Goal: Download file/media

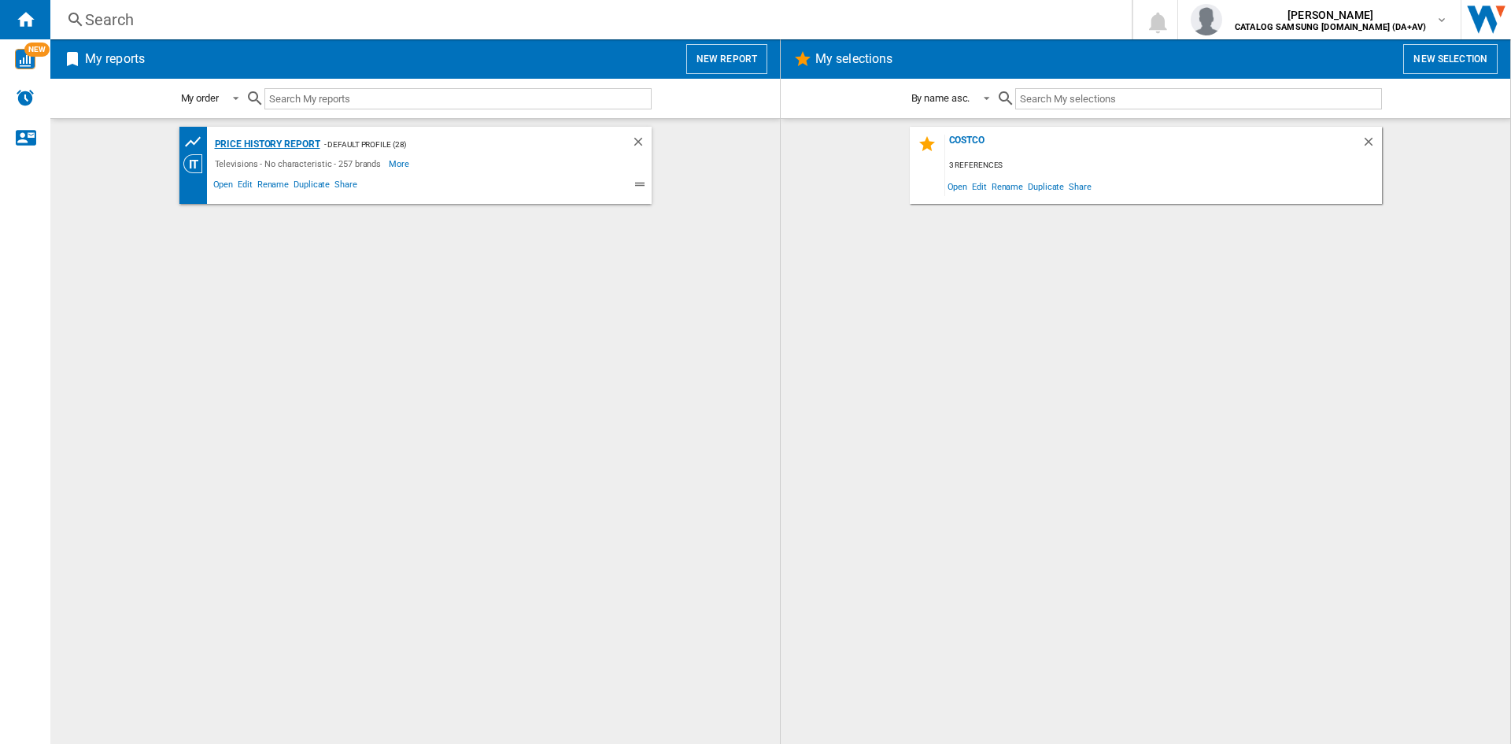
click at [263, 142] on div "Price History Report" at bounding box center [265, 145] width 109 height 20
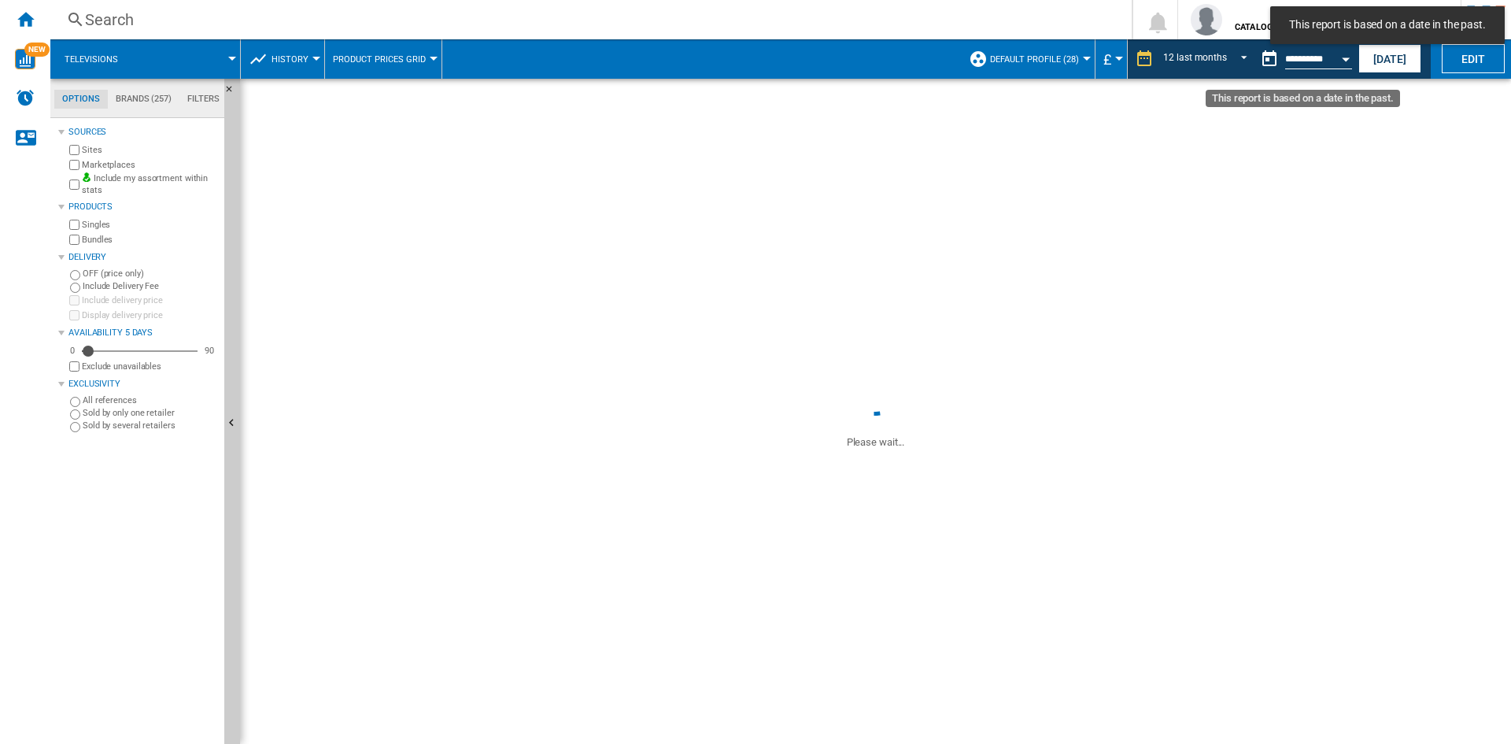
click at [1344, 62] on button "Open calendar" at bounding box center [1346, 56] width 28 height 28
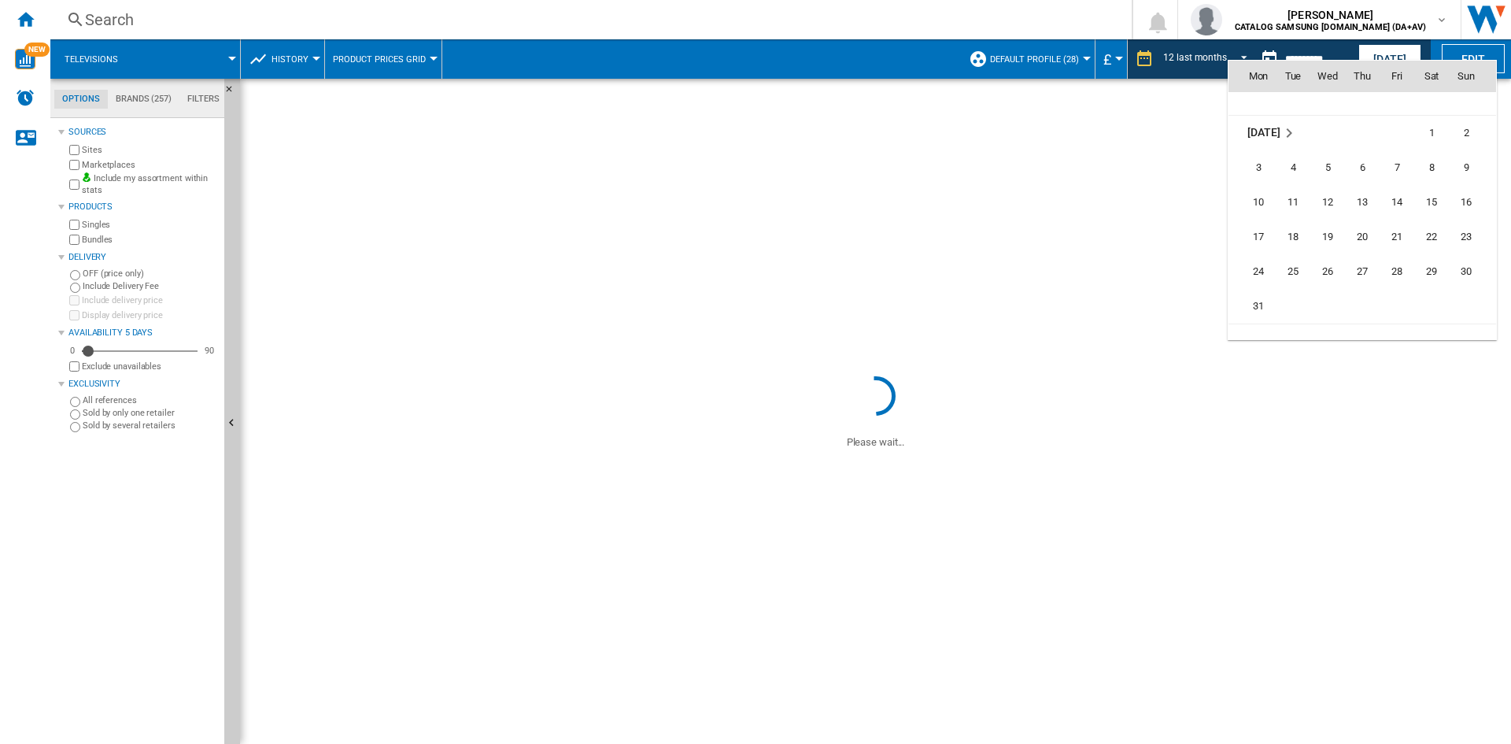
scroll to position [6217, 0]
click at [1265, 316] on span "31" at bounding box center [1258, 322] width 31 height 31
type input "**********"
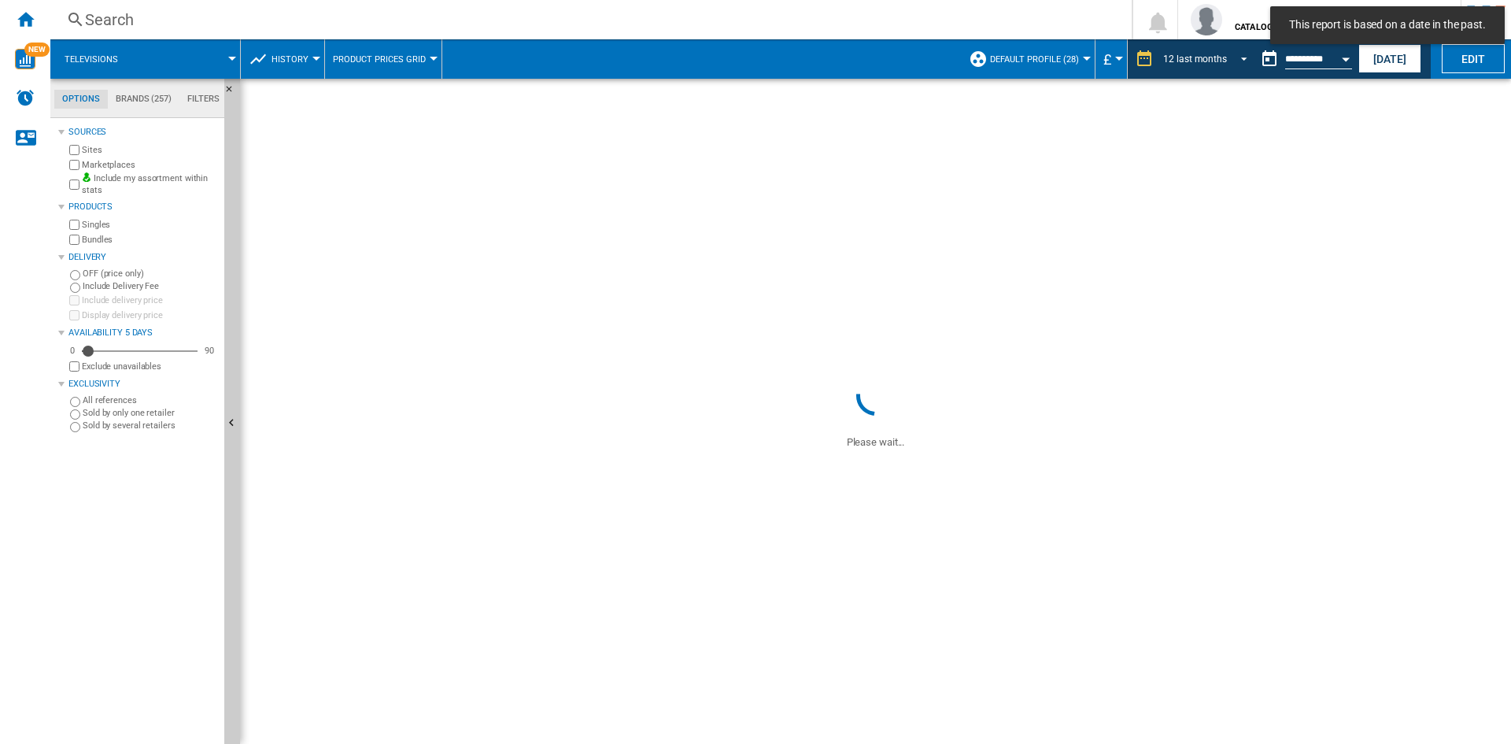
click at [1224, 57] on md-select-value "12 last months" at bounding box center [1208, 59] width 92 height 24
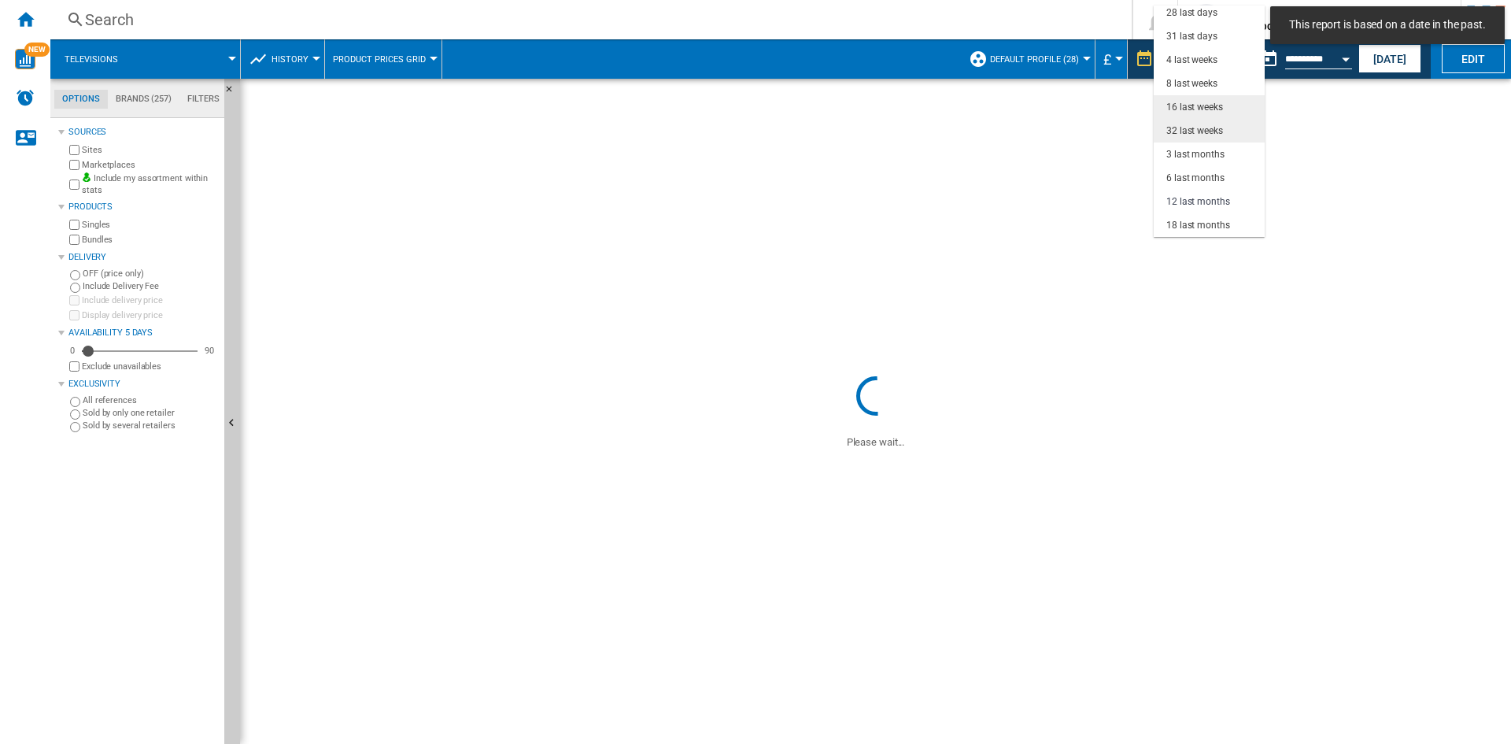
drag, startPoint x: 1218, startPoint y: 104, endPoint x: 1212, endPoint y: 127, distance: 24.4
click at [1212, 127] on md-content "1 day 7 last days 14 last days 21 last days 28 last days 31 last days 4 last we…" at bounding box center [1209, 121] width 111 height 231
click at [1214, 130] on div "32 last weeks" at bounding box center [1194, 130] width 57 height 13
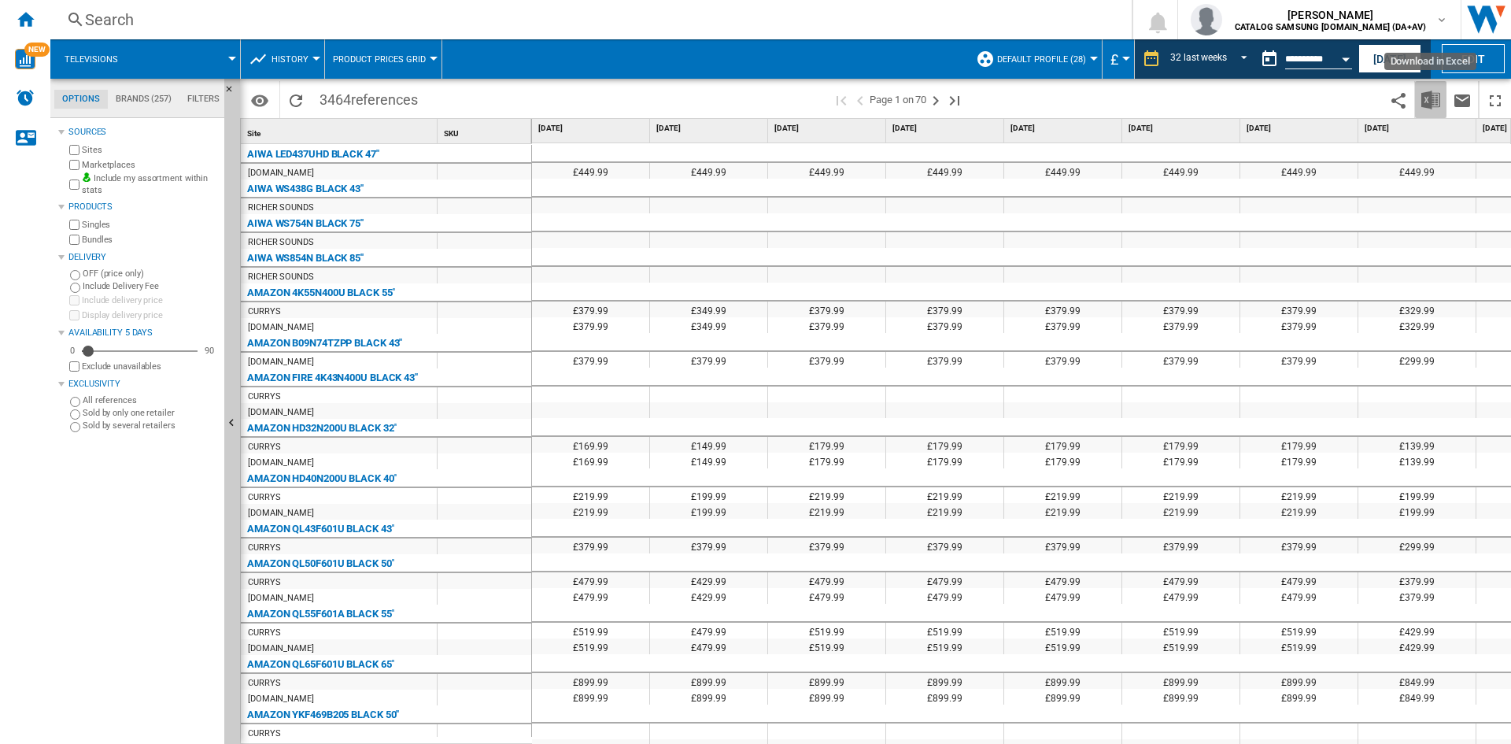
click at [1426, 97] on img "Download in Excel" at bounding box center [1430, 100] width 19 height 19
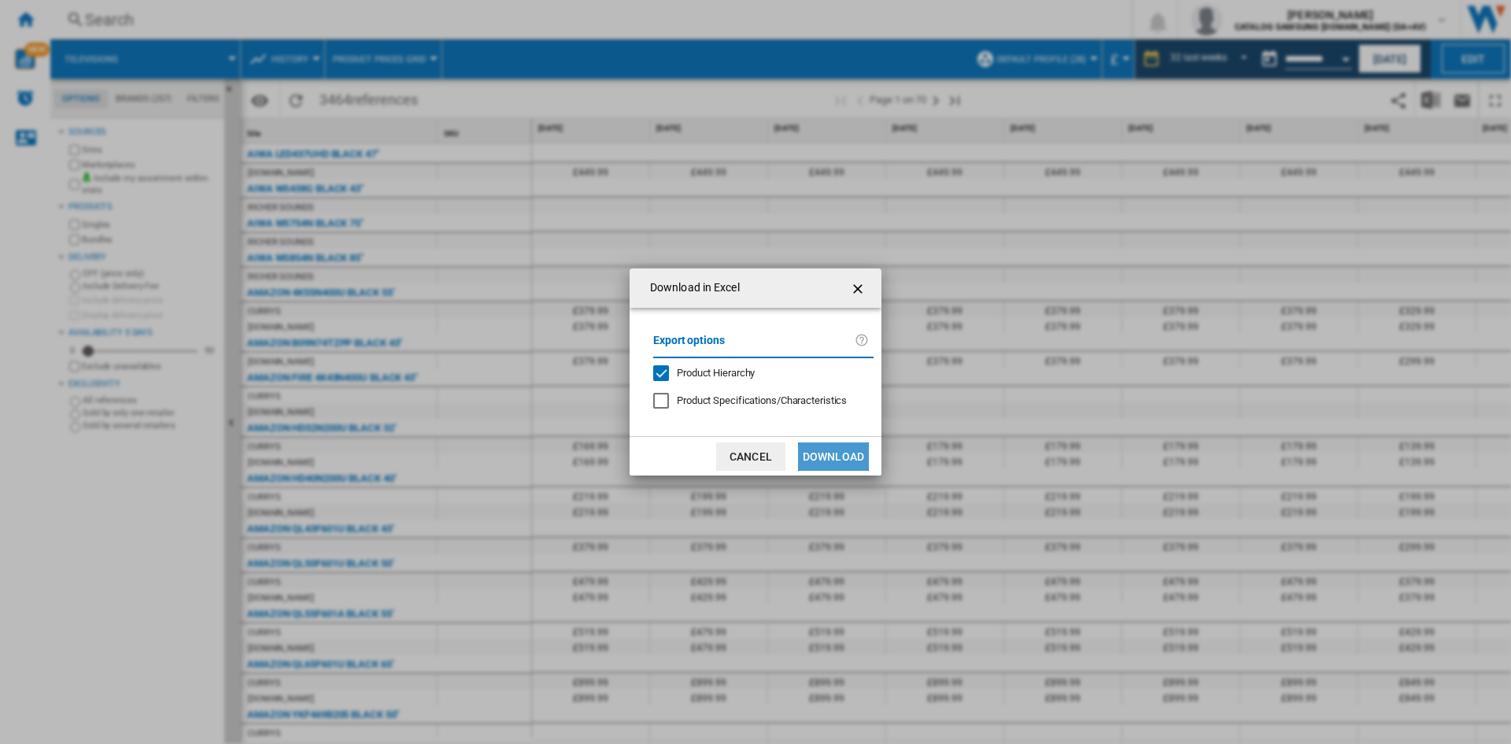
click at [852, 450] on button "Download" at bounding box center [833, 456] width 71 height 28
